Goal: Task Accomplishment & Management: Complete application form

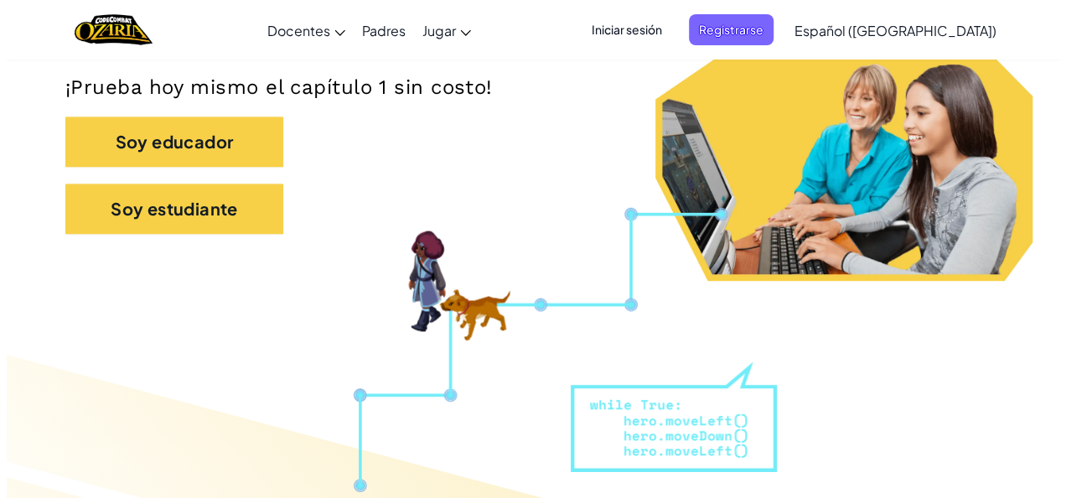
scroll to position [385, 0]
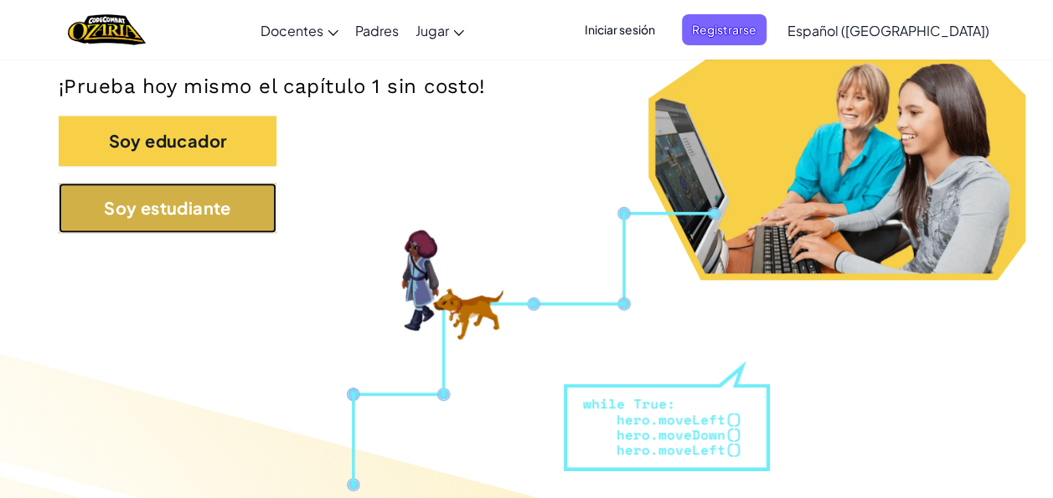
click at [184, 226] on button "Soy estudiante" at bounding box center [168, 208] width 218 height 50
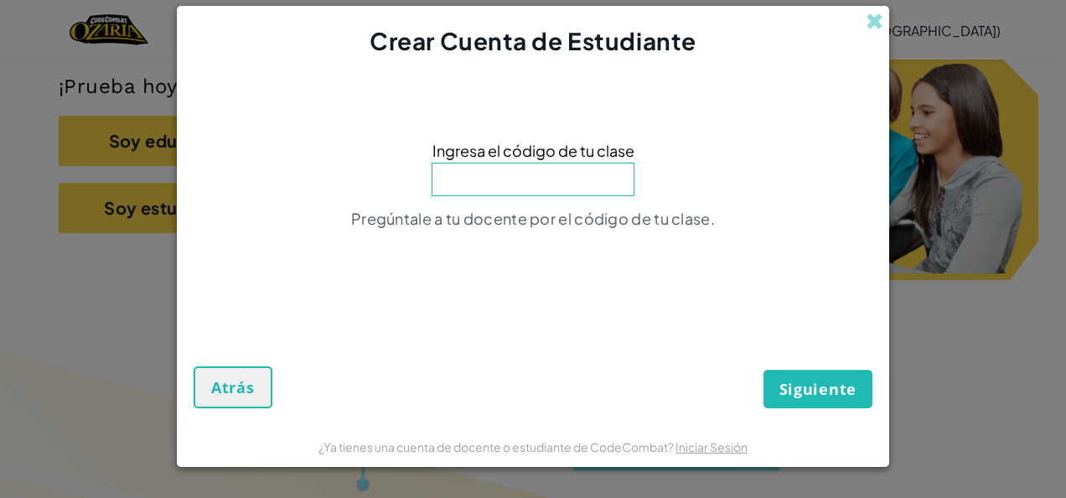
paste input "MostStoneGood"
type input "MostStoneGood"
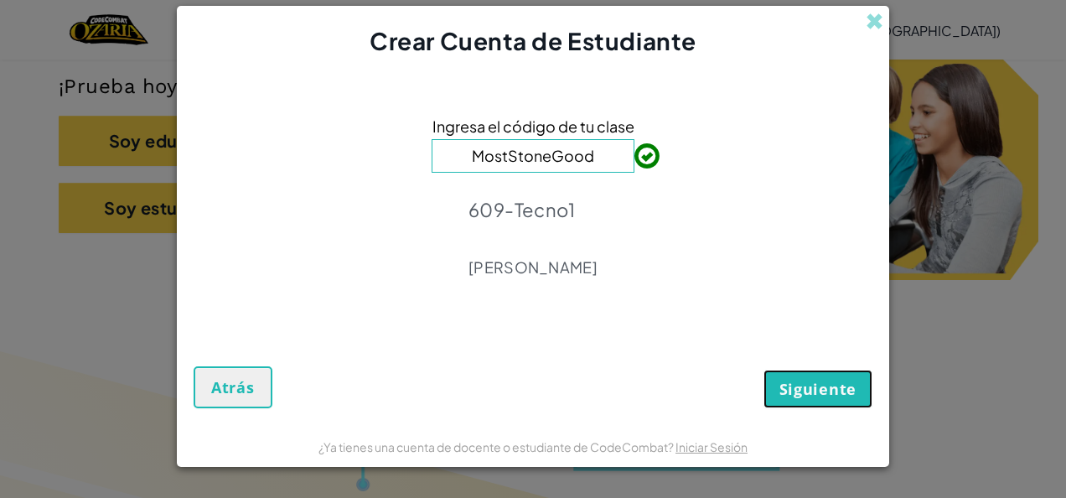
click at [825, 391] on span "Siguiente" at bounding box center [817, 389] width 77 height 20
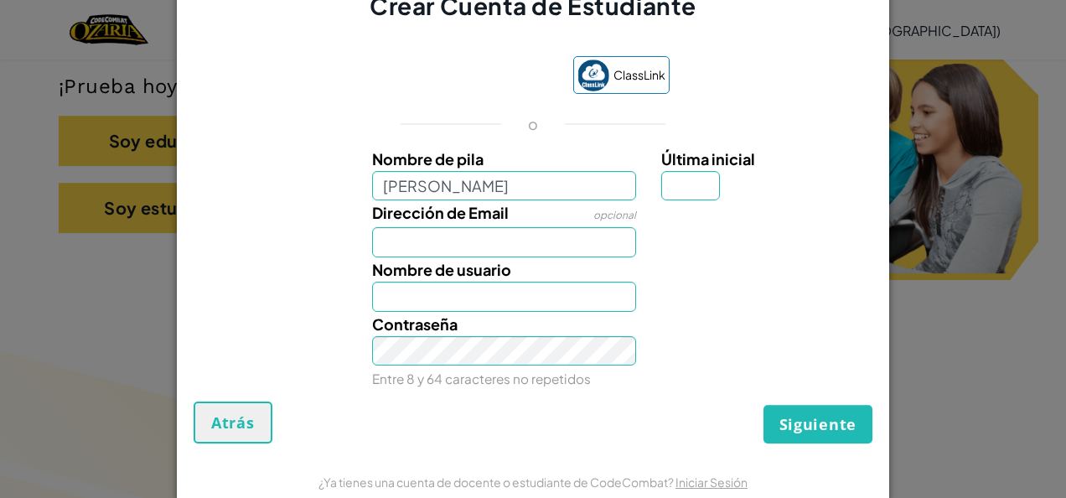
type input "[PERSON_NAME]"
click at [693, 184] on input "Última inicial" at bounding box center [690, 186] width 59 height 30
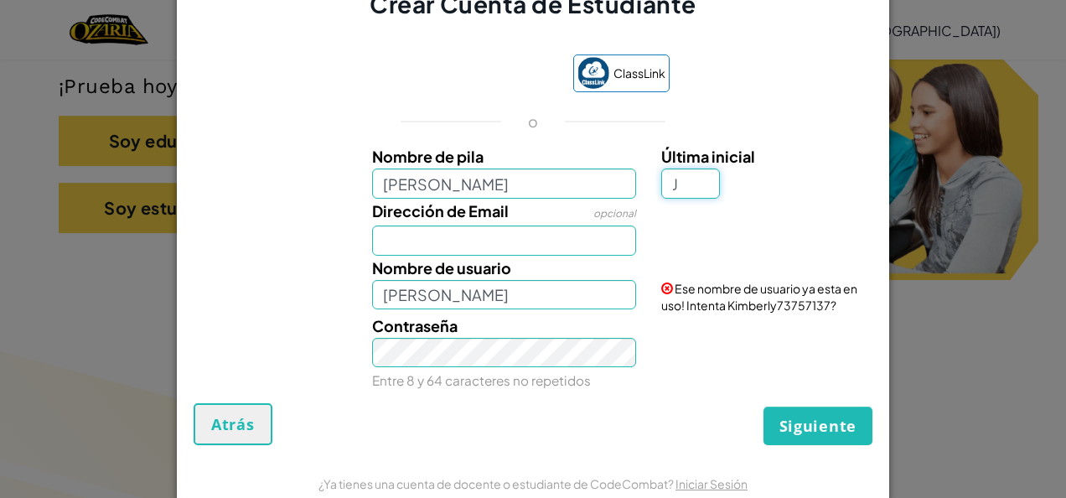
type input "J"
type input "KimberlyJ"
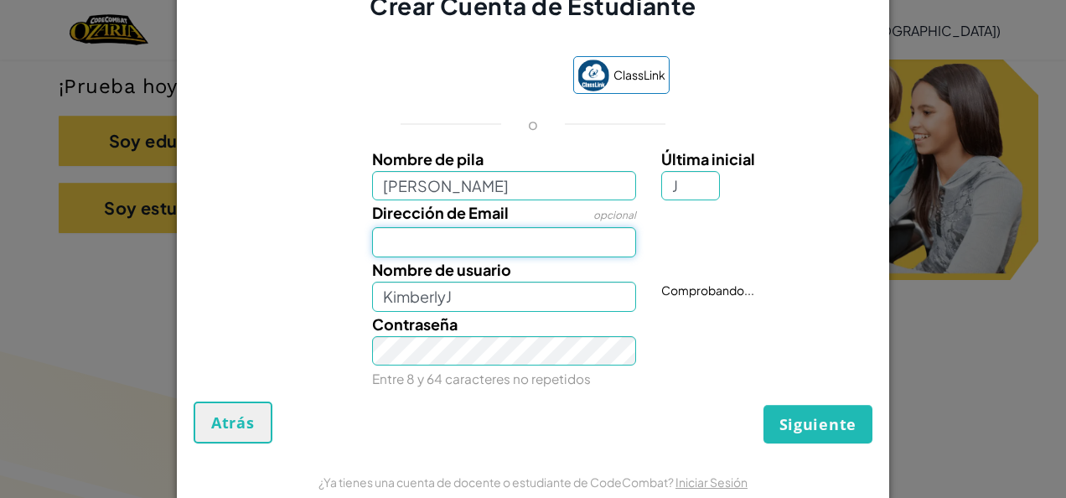
click at [483, 235] on input "Dirección de Email" at bounding box center [504, 242] width 265 height 30
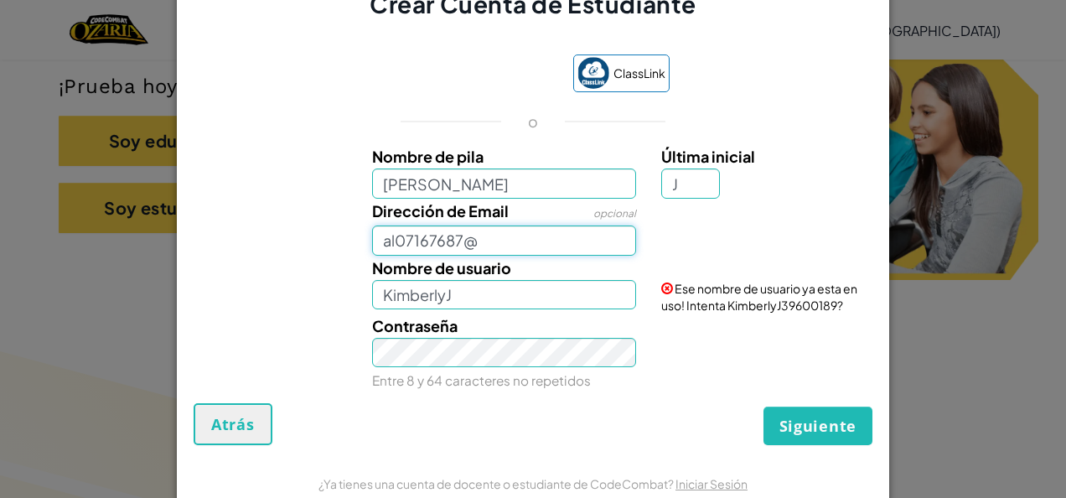
click at [763, 406] on button "Siguiente" at bounding box center [817, 425] width 109 height 39
type input "[EMAIL_ADDRESS][DOMAIN_NAME]"
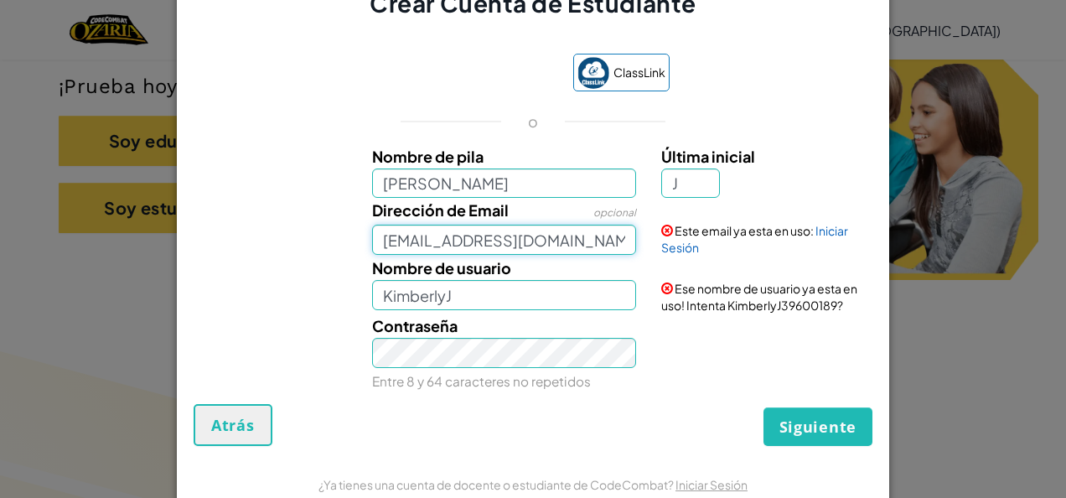
click at [452, 230] on input "[EMAIL_ADDRESS][DOMAIN_NAME]" at bounding box center [504, 240] width 265 height 30
click at [831, 232] on link "Iniciar Sesión" at bounding box center [754, 239] width 187 height 32
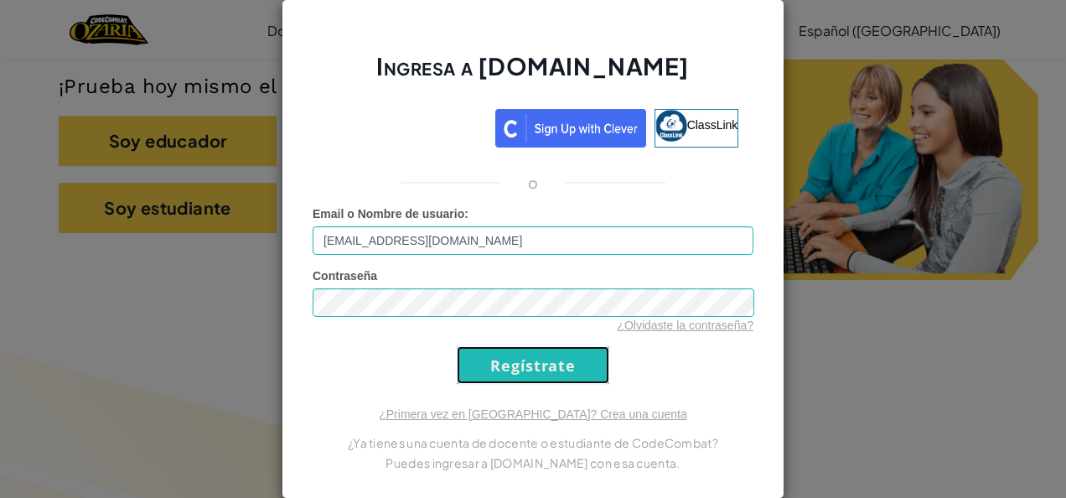
click at [494, 368] on input "Regístrate" at bounding box center [533, 365] width 153 height 38
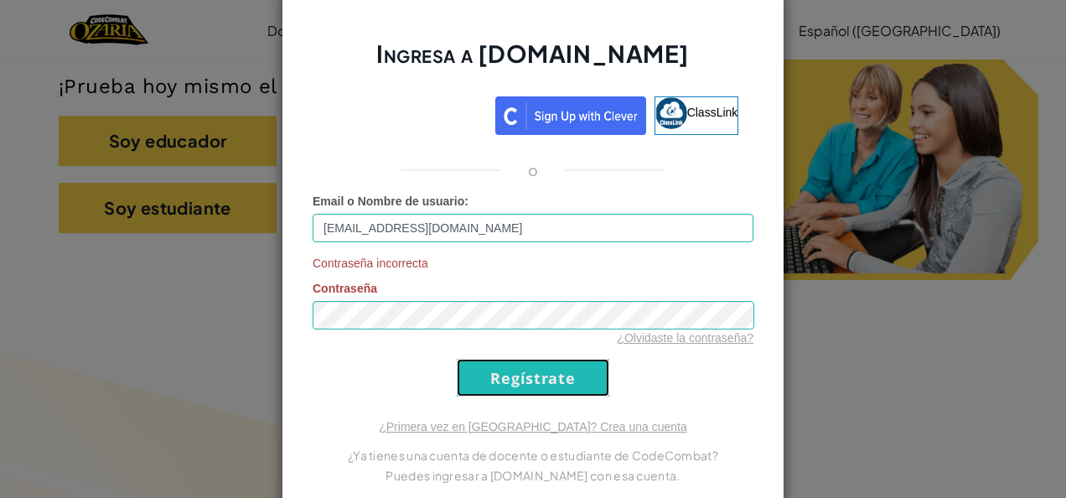
click at [519, 382] on input "Regístrate" at bounding box center [533, 378] width 153 height 38
